Goal: Check status: Check status

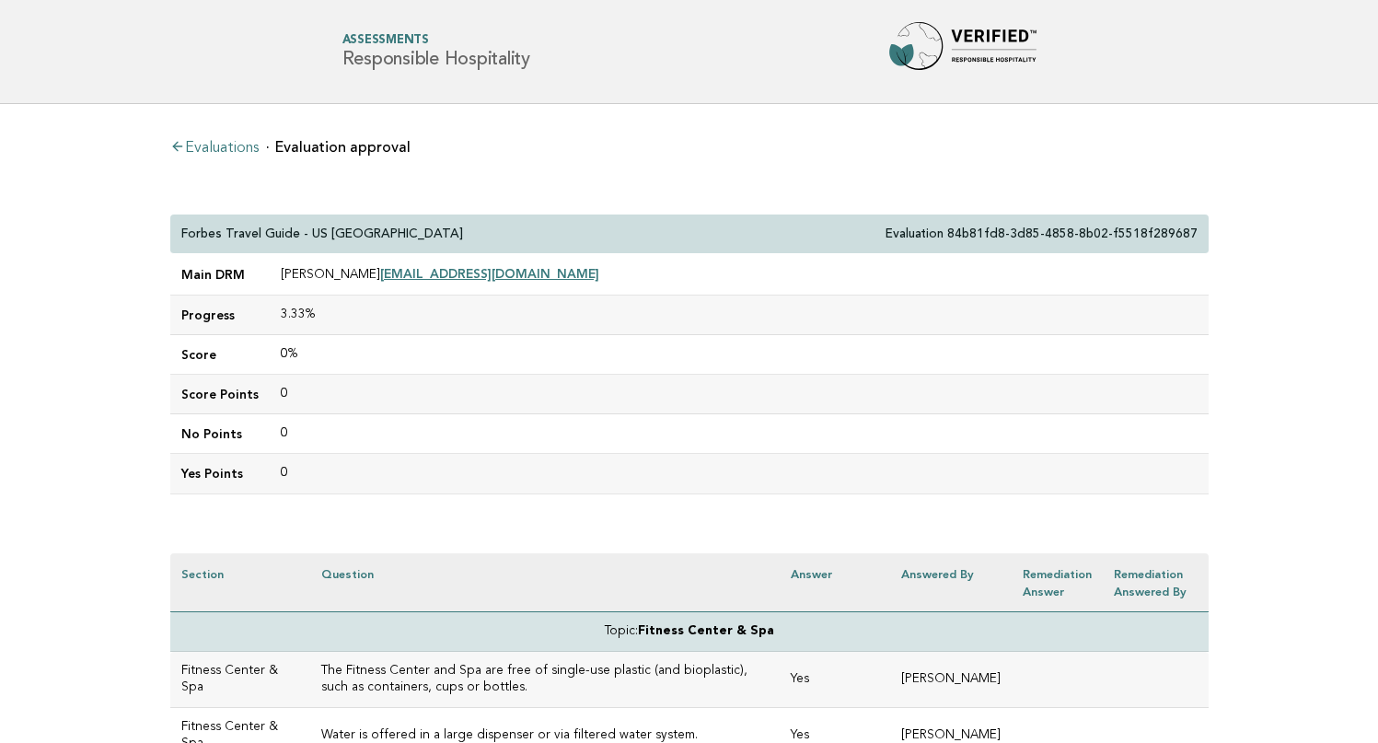
click at [216, 143] on link "Evaluations" at bounding box center [214, 148] width 88 height 15
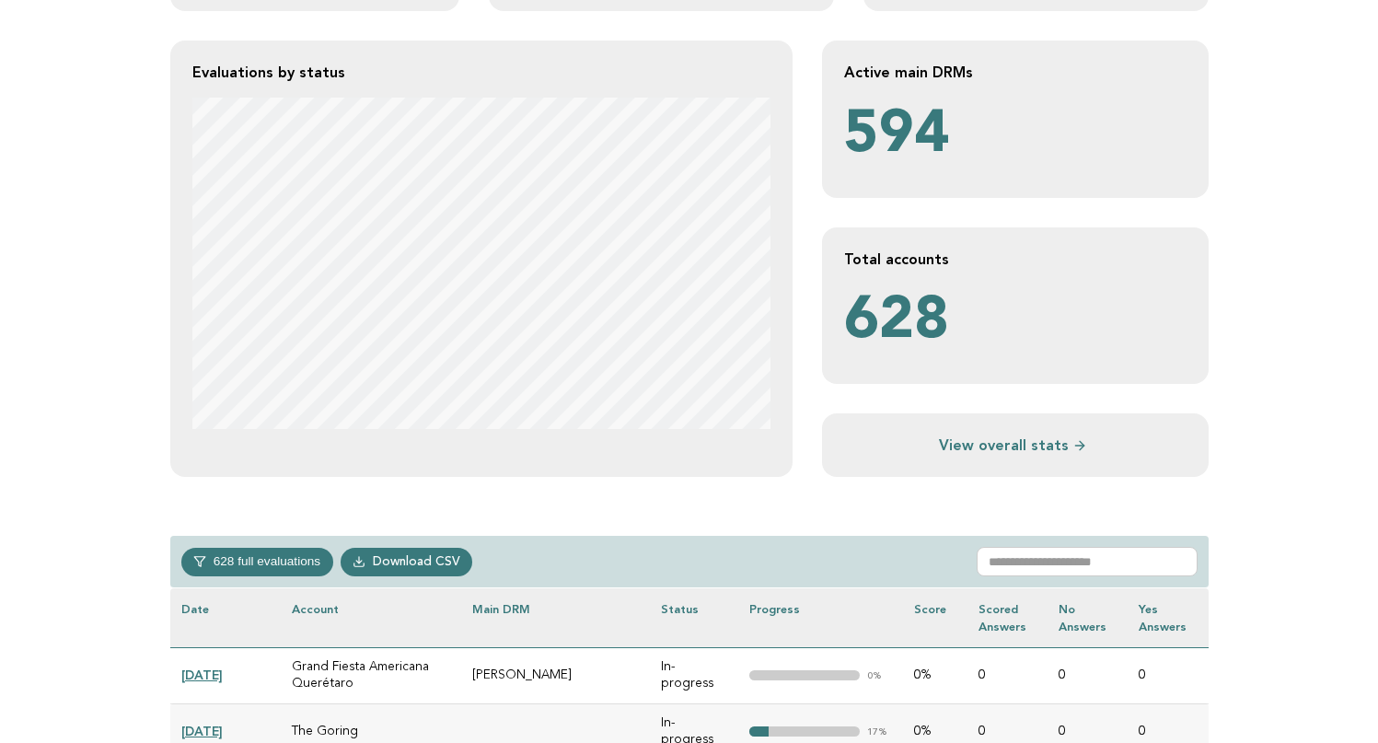
scroll to position [361, 0]
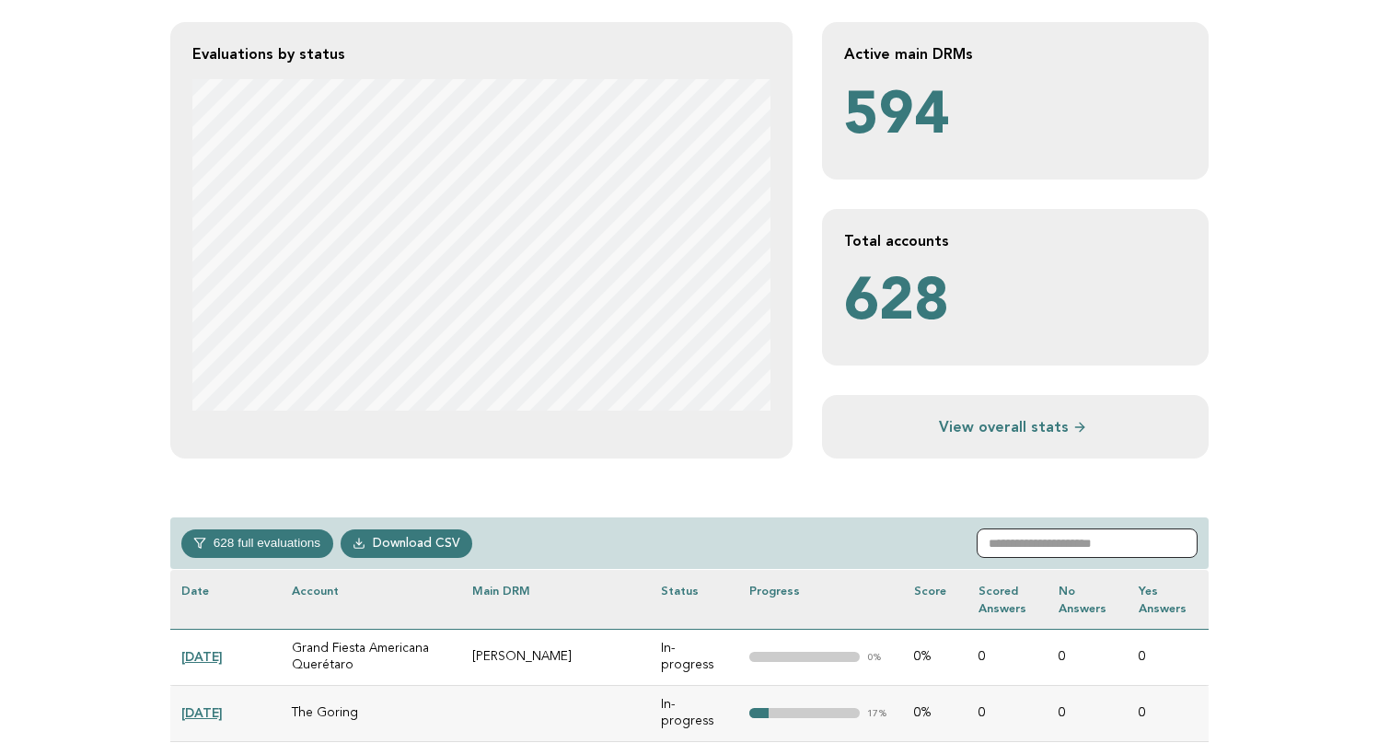
click at [1046, 542] on input "text" at bounding box center [1087, 542] width 221 height 29
paste input "**********"
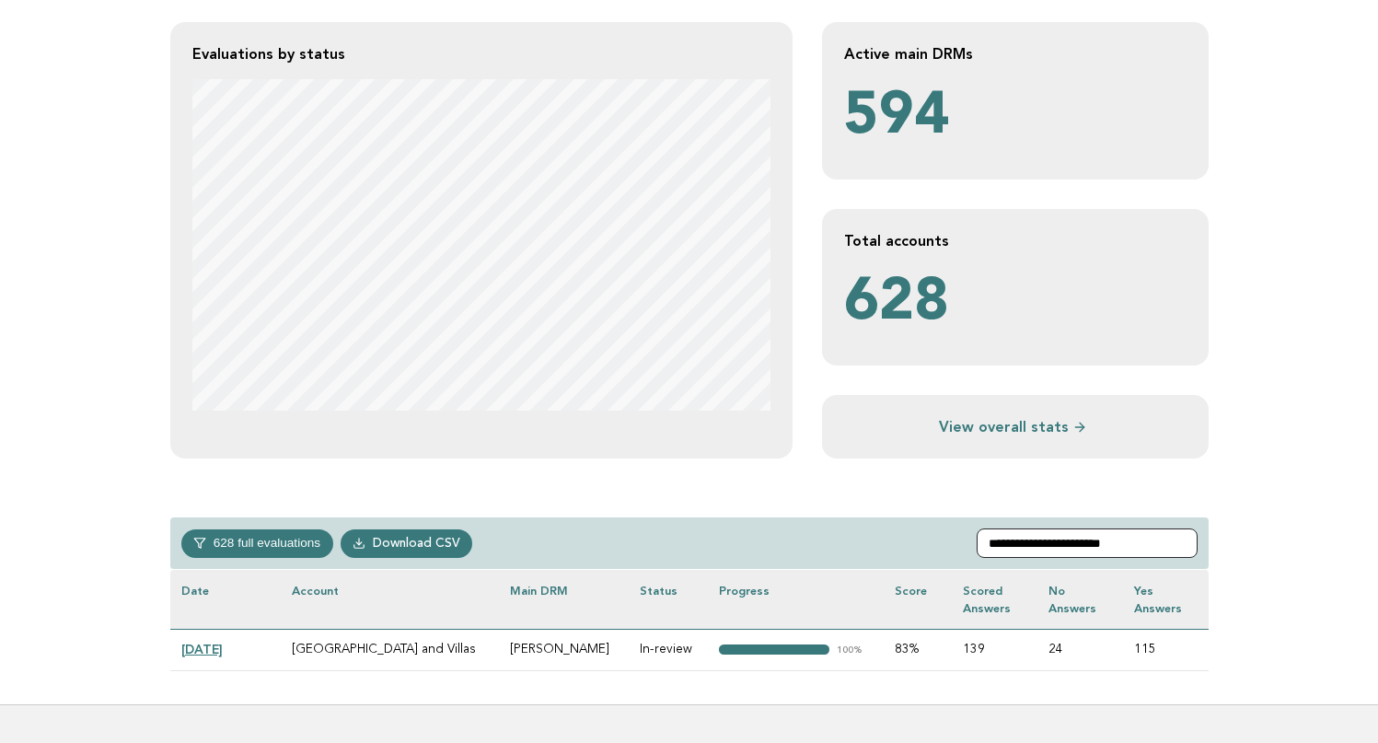
type input "**********"
click at [223, 649] on link "2024-11-23" at bounding box center [201, 649] width 41 height 15
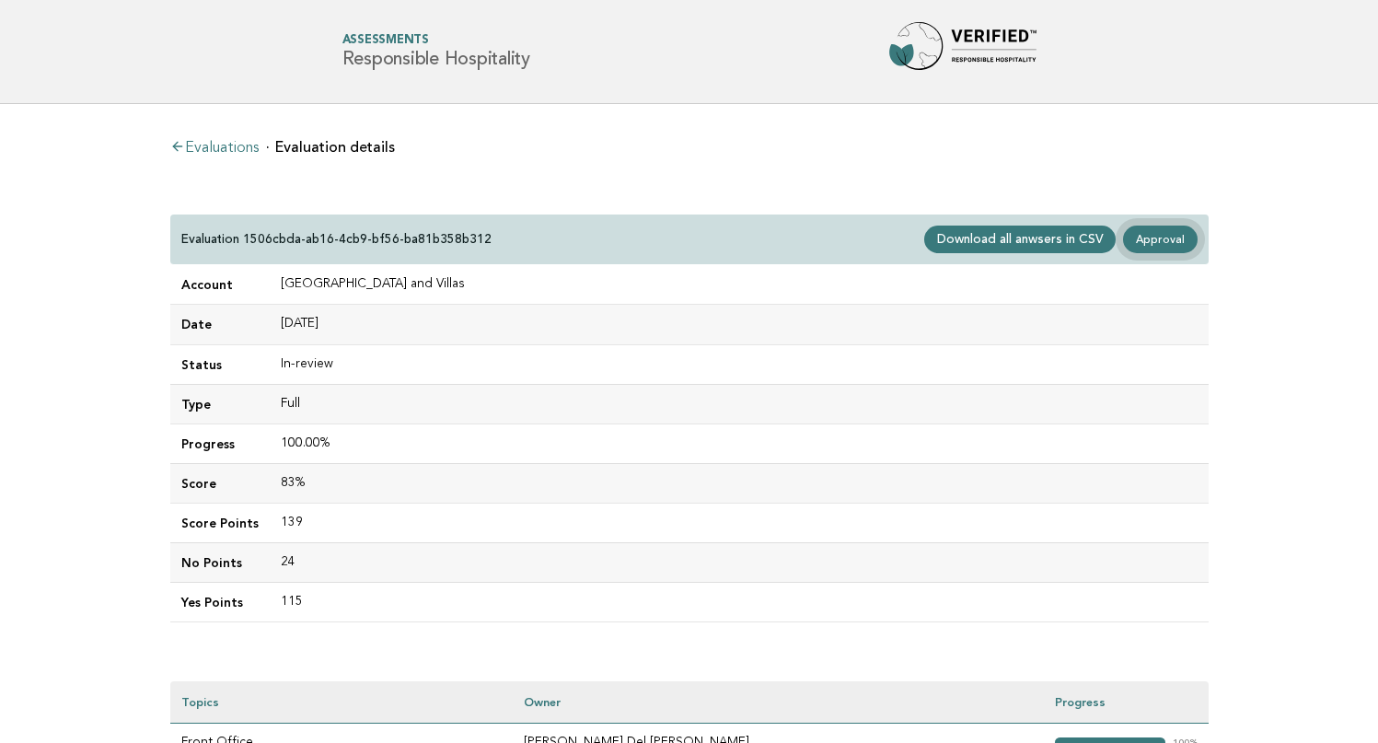
click at [1165, 236] on link "Approval" at bounding box center [1160, 240] width 74 height 28
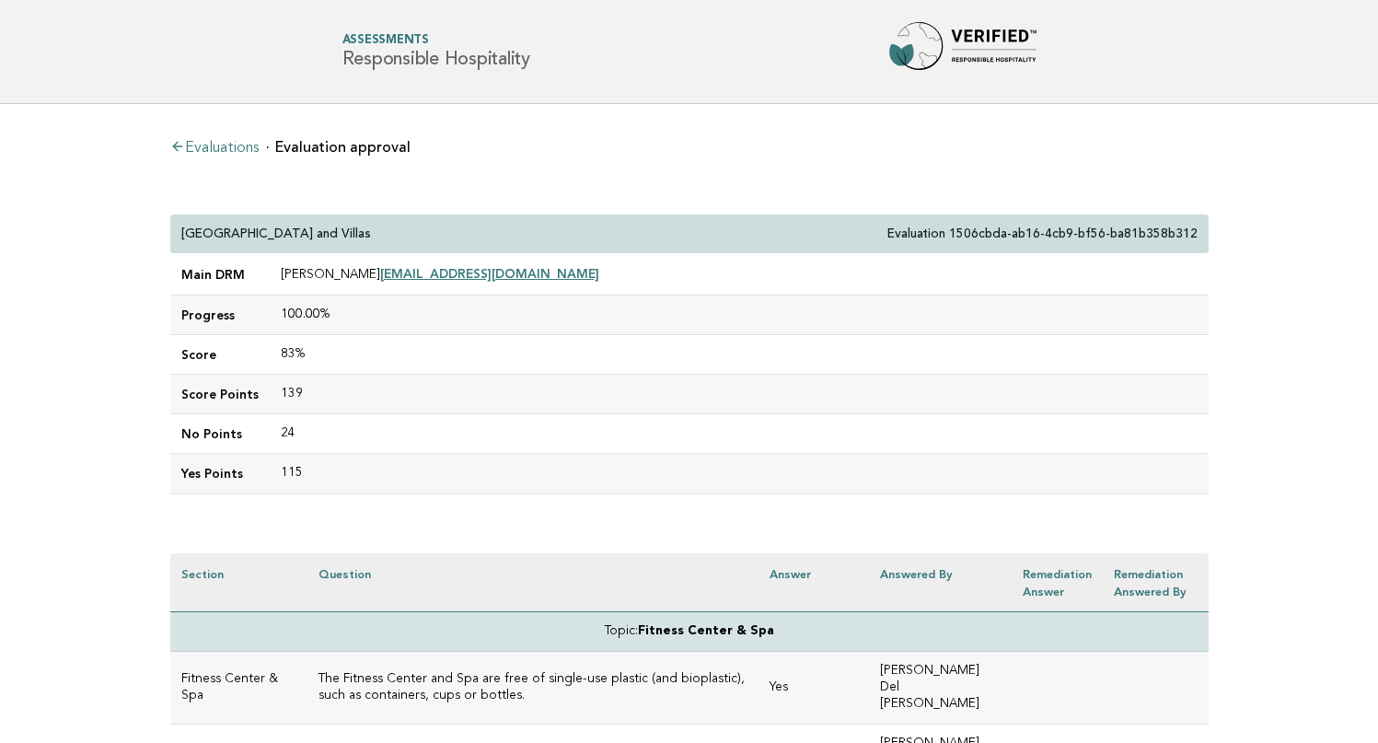
click at [181, 226] on p "[GEOGRAPHIC_DATA] and Villas" at bounding box center [276, 234] width 190 height 17
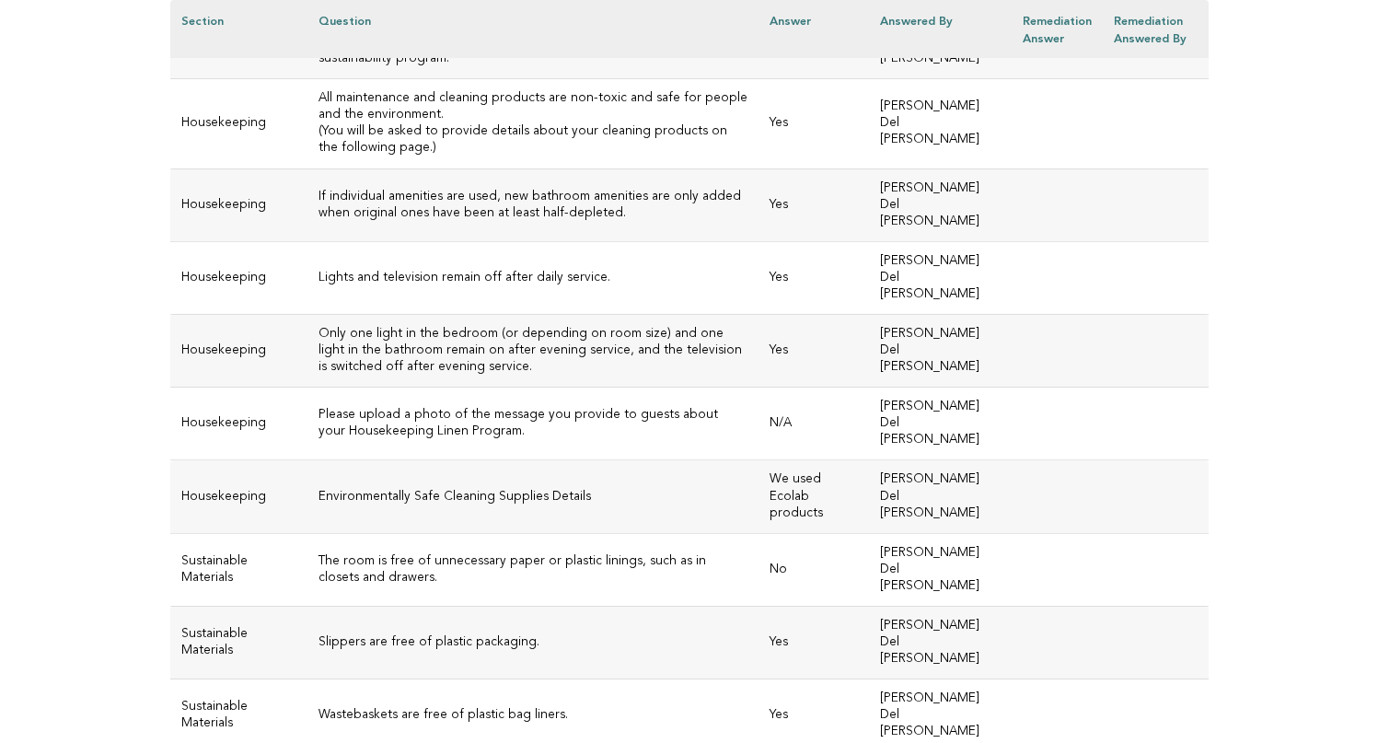
scroll to position [8136, 0]
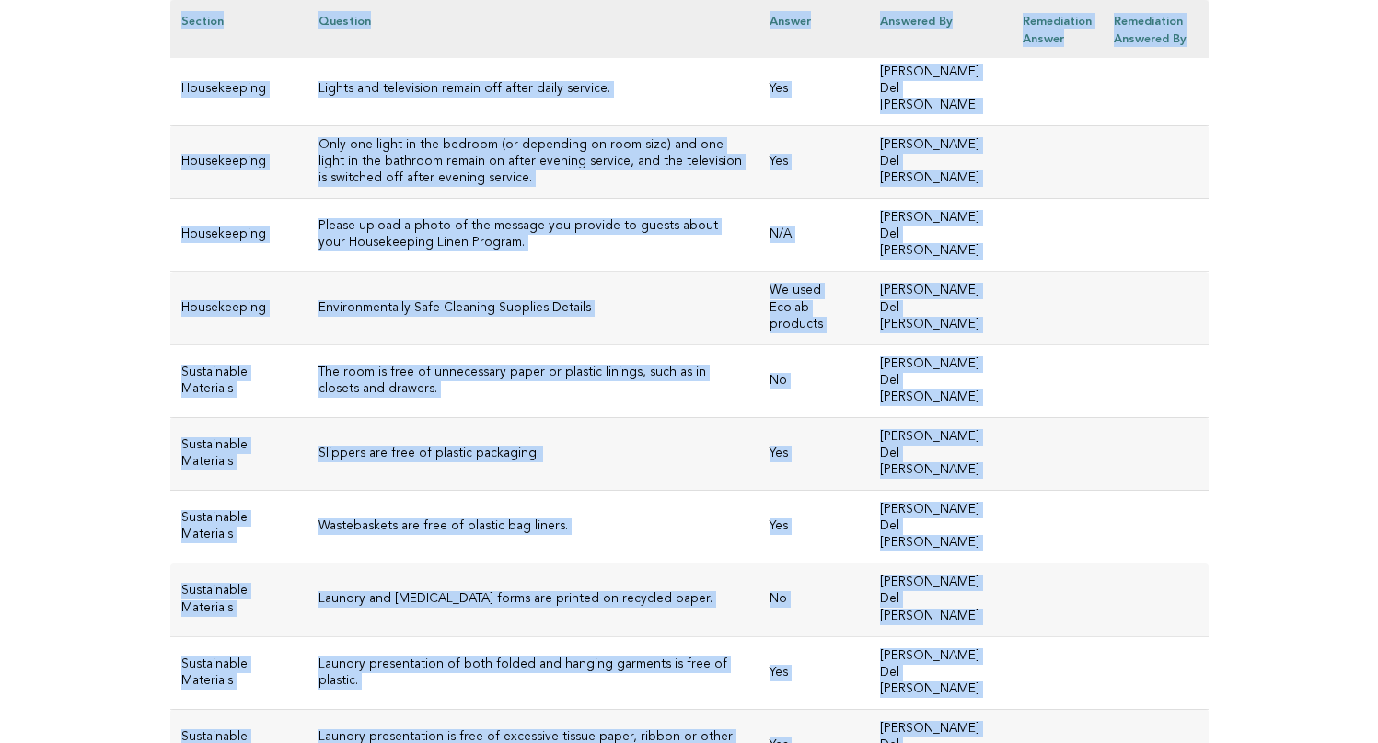
drag, startPoint x: 181, startPoint y: 226, endPoint x: 642, endPoint y: 306, distance: 467.0
copy div "Wymara Resort and Villas Evaluation 1506cbda-ab16-4cb9-bf56-ba81b358b312 Main D…"
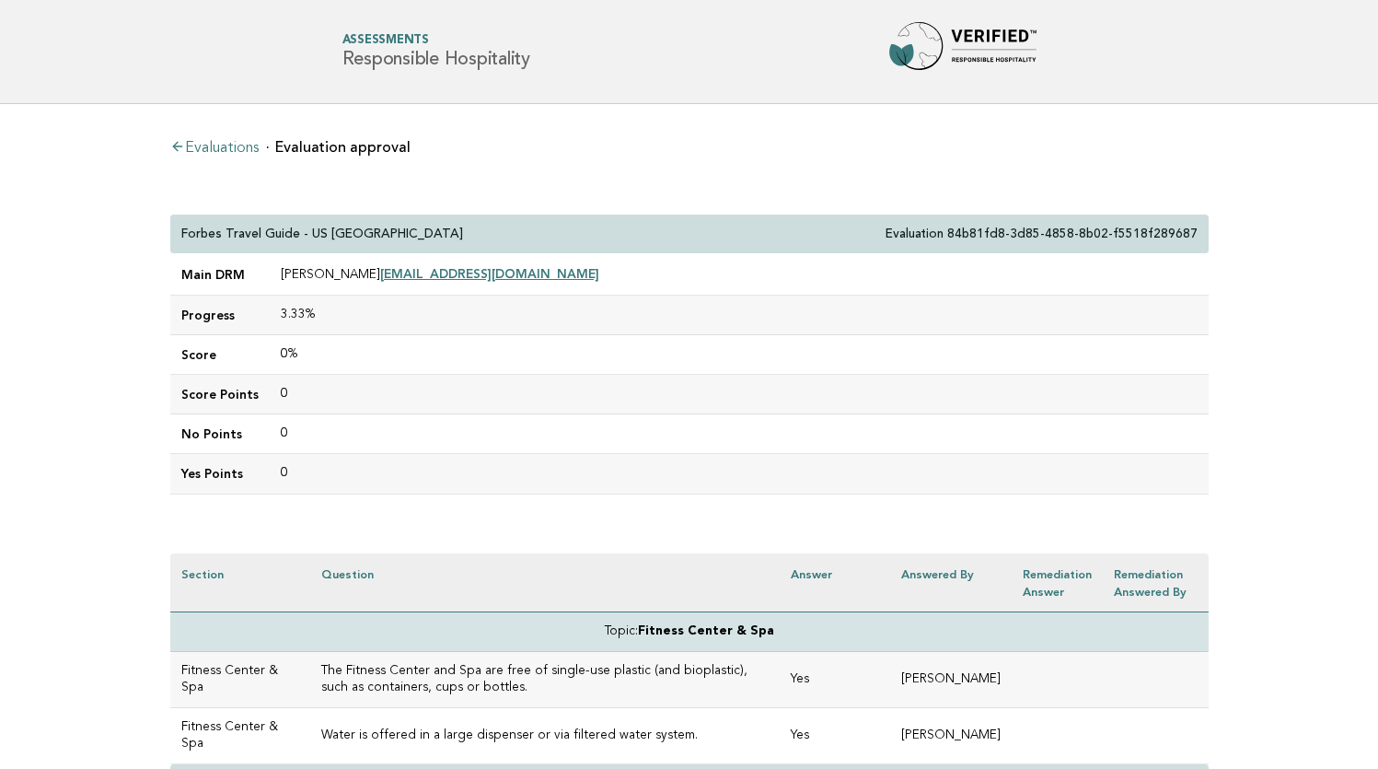
click at [238, 140] on li "Evaluations" at bounding box center [214, 146] width 88 height 18
click at [235, 145] on link "Evaluations" at bounding box center [214, 148] width 88 height 15
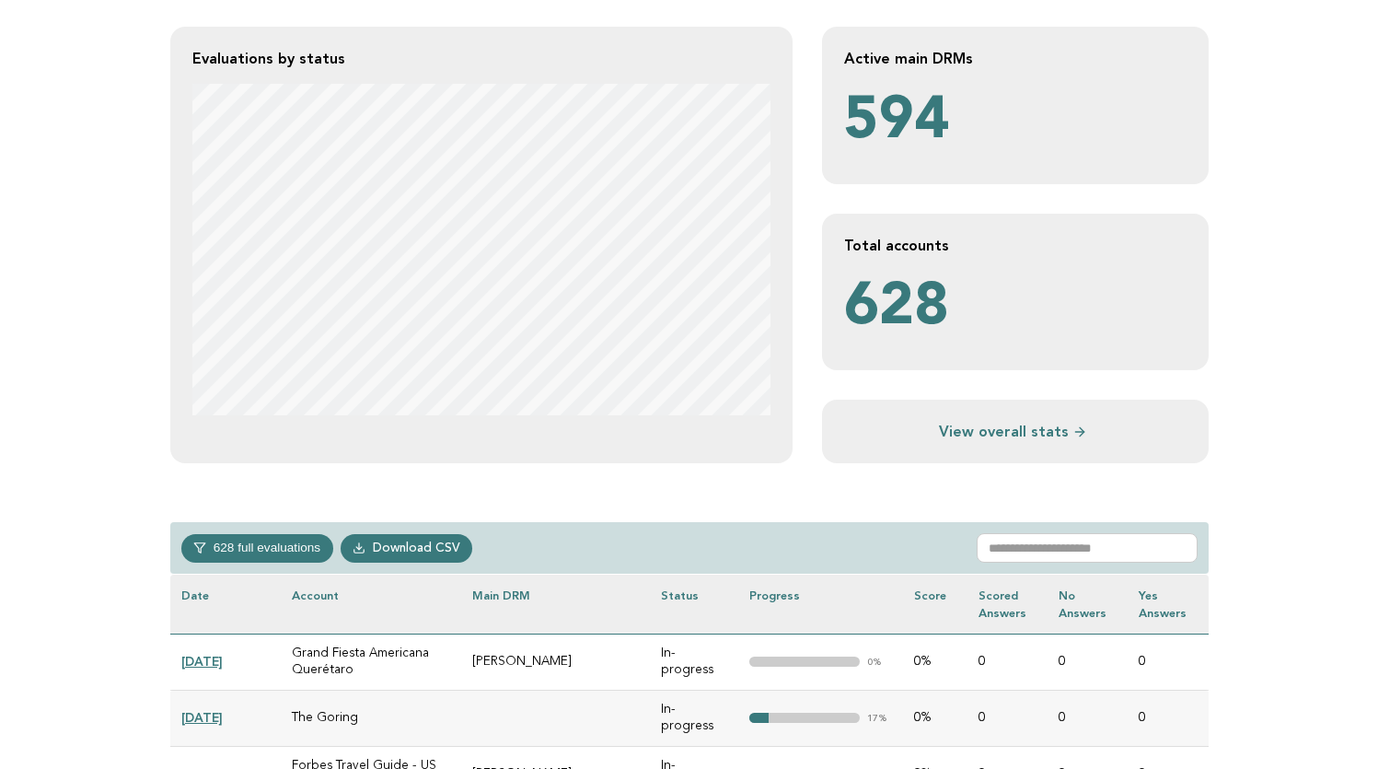
scroll to position [358, 0]
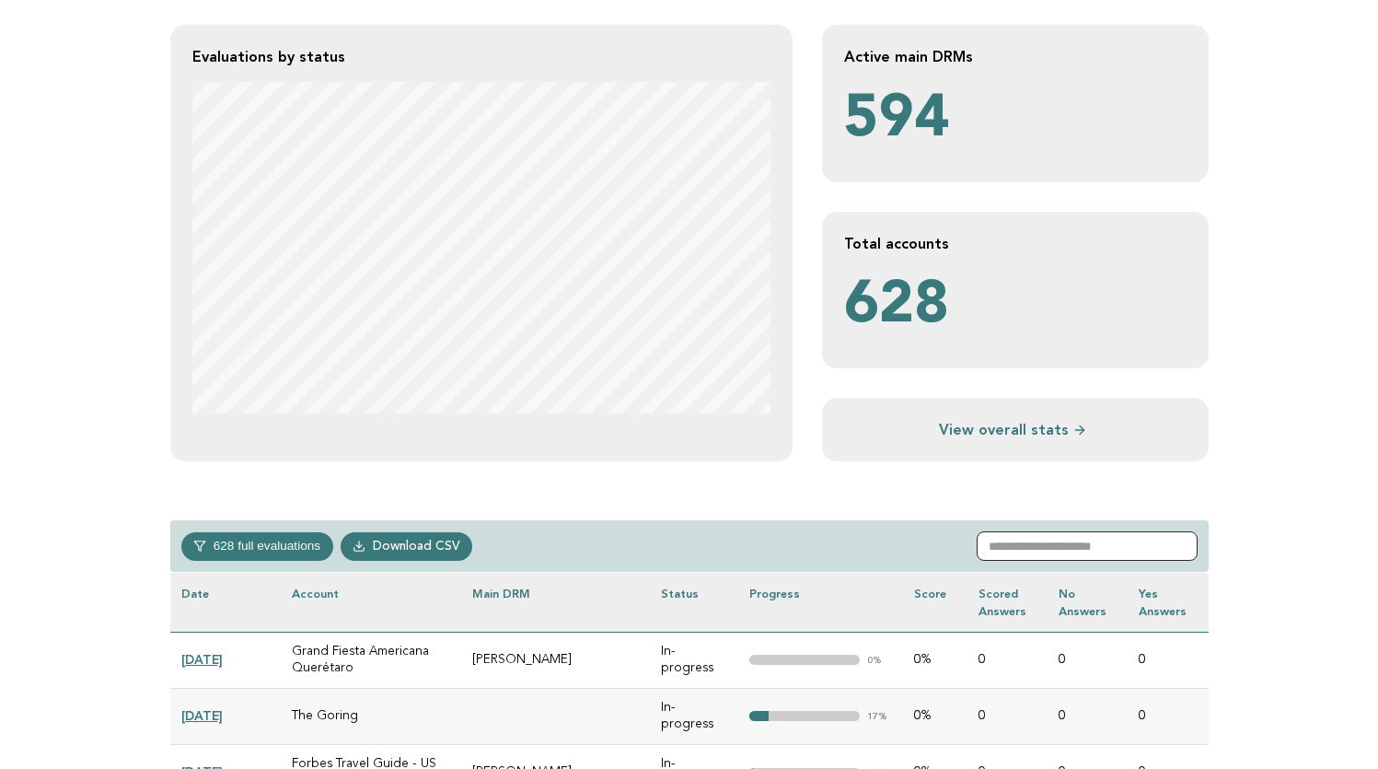
click at [1047, 540] on input "text" at bounding box center [1087, 545] width 221 height 29
paste input "**********"
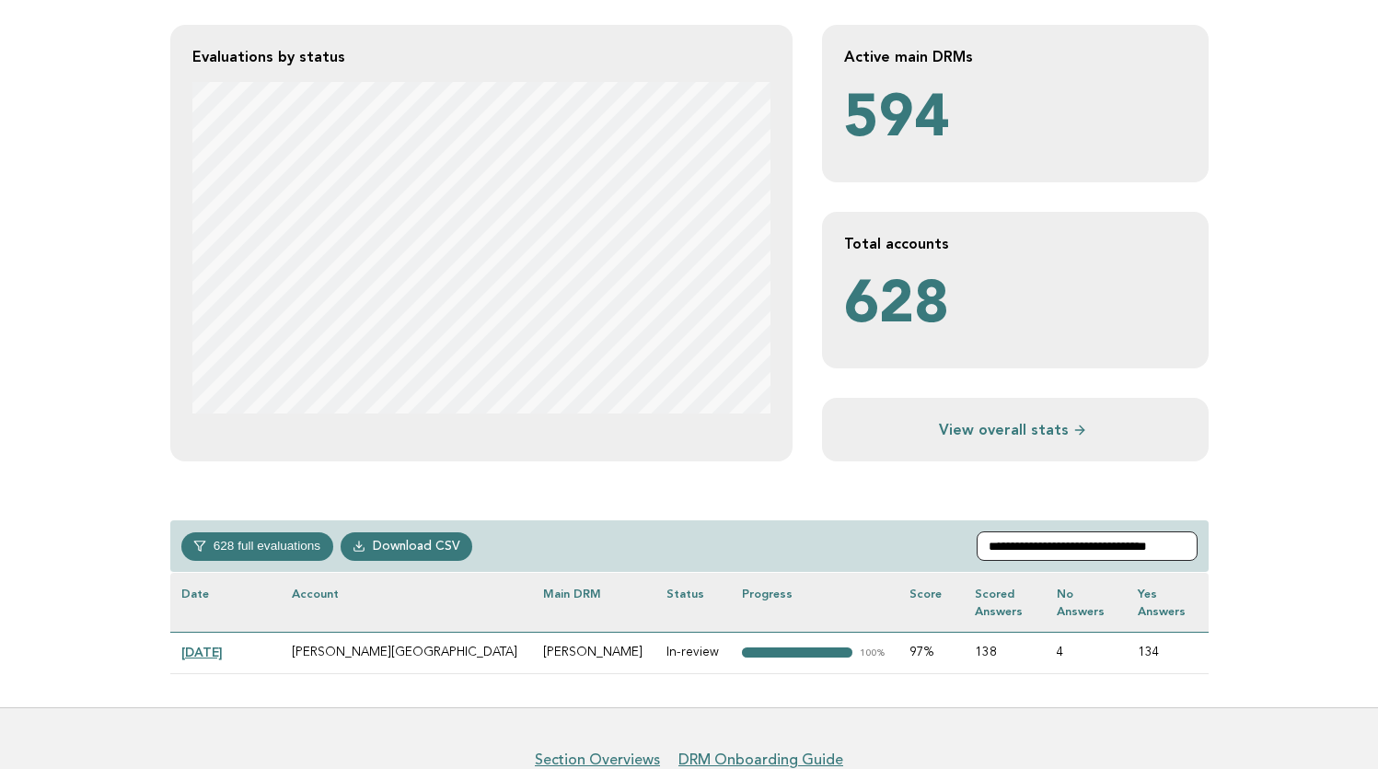
type input "**********"
click at [204, 655] on link "2025-08-14" at bounding box center [201, 651] width 41 height 15
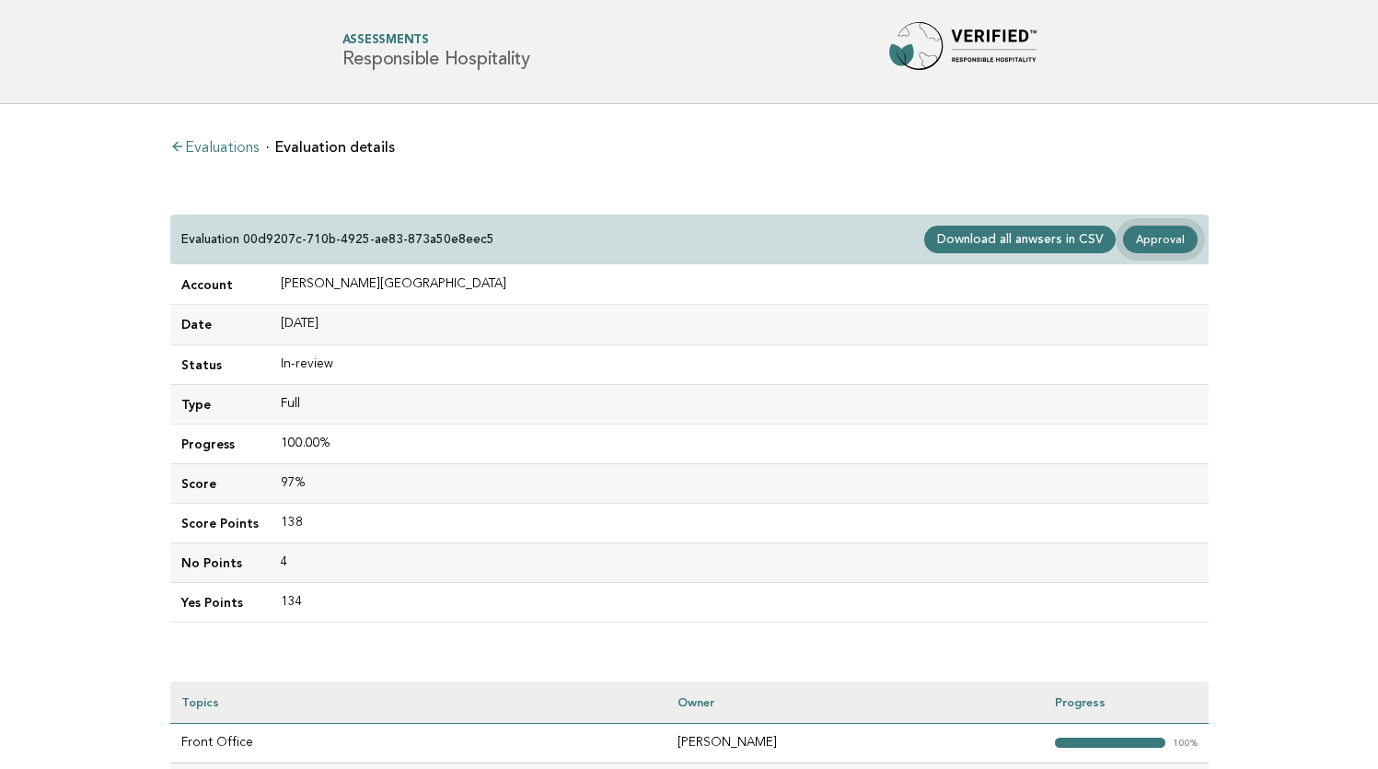
click at [1179, 238] on link "Approval" at bounding box center [1160, 240] width 74 height 28
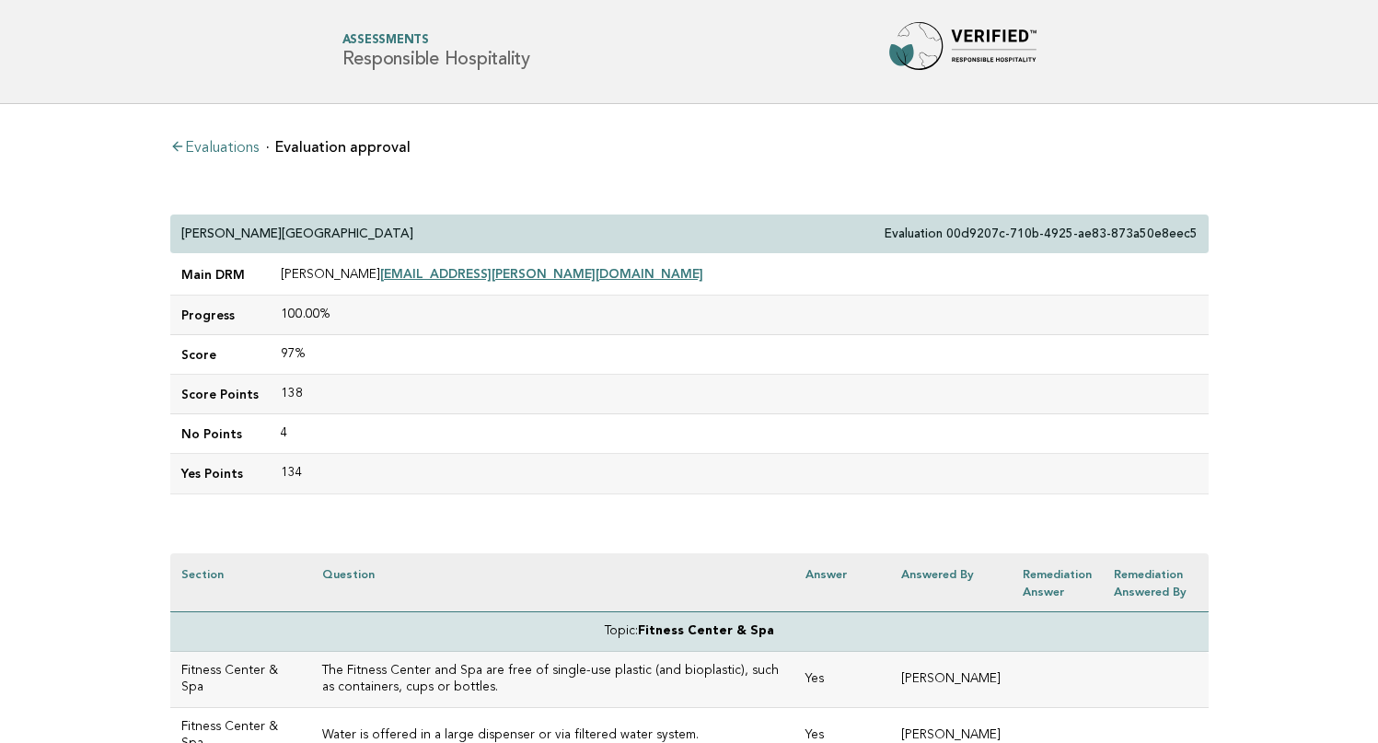
click at [186, 230] on p "Palacio de Sancti Petri Gran Meliá" at bounding box center [297, 234] width 232 height 17
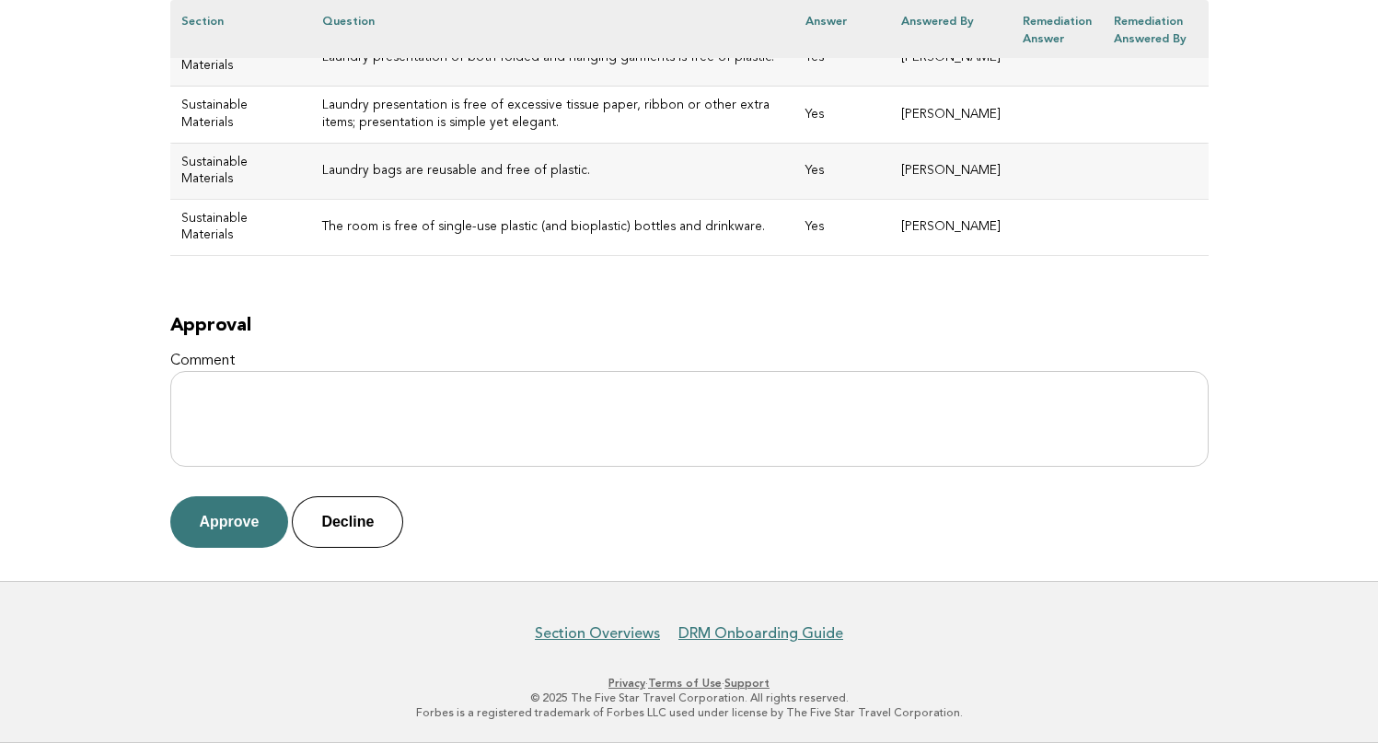
scroll to position [8275, 0]
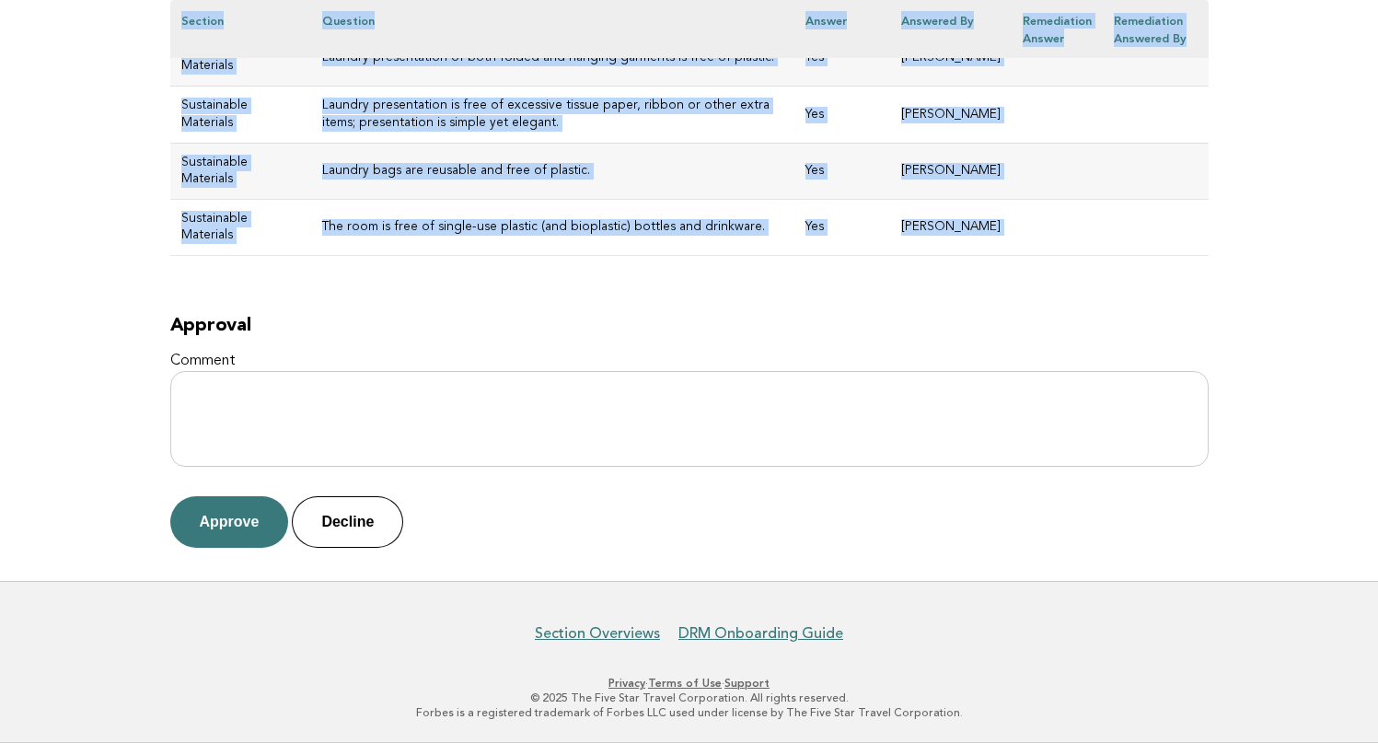
drag, startPoint x: 183, startPoint y: 230, endPoint x: 768, endPoint y: 279, distance: 586.6
copy div "Palacio de Sancti Petri Gran Meliá Evaluation 00d9207c-710b-4925-ae83-873a50e8e…"
